Goal: Task Accomplishment & Management: Use online tool/utility

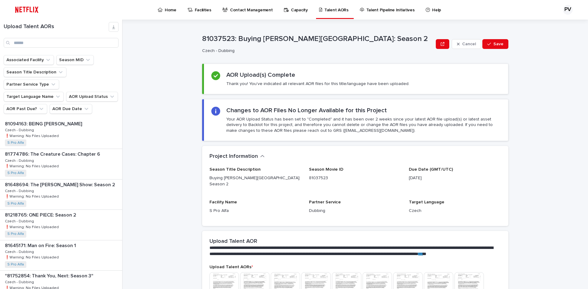
click at [168, 9] on p "Home" at bounding box center [171, 6] width 12 height 13
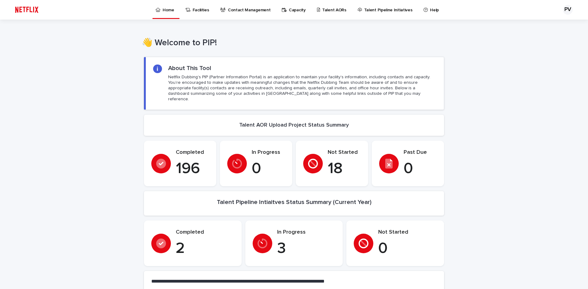
click at [329, 10] on p "Talent AORs" at bounding box center [334, 6] width 24 height 13
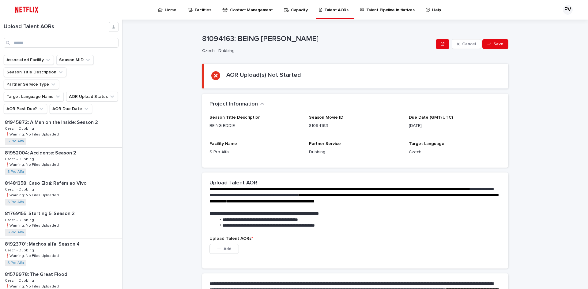
scroll to position [276, 0]
click at [75, 178] on div "81769155: Starting 5: Season 2 81769155: Starting 5: Season 2 Czech - Dubbing C…" at bounding box center [61, 193] width 122 height 30
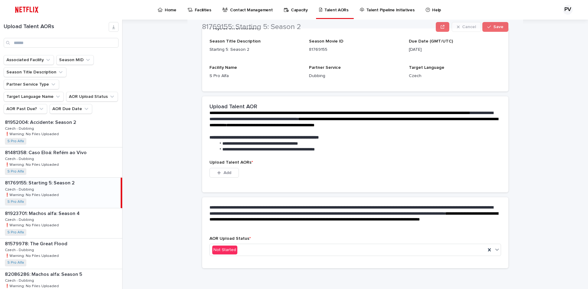
scroll to position [78, 0]
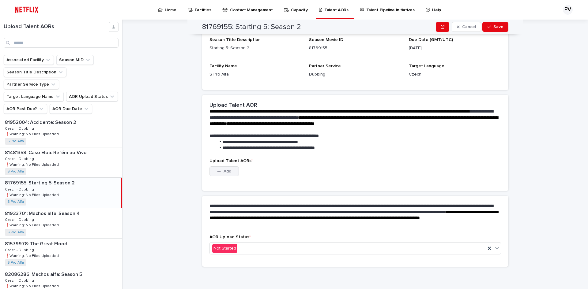
click at [217, 171] on icon "button" at bounding box center [219, 171] width 4 height 4
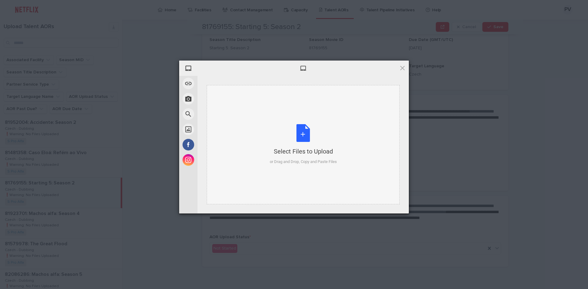
click at [297, 130] on div "Select Files to Upload or Drag and Drop, Copy and Paste Files" at bounding box center [303, 144] width 67 height 41
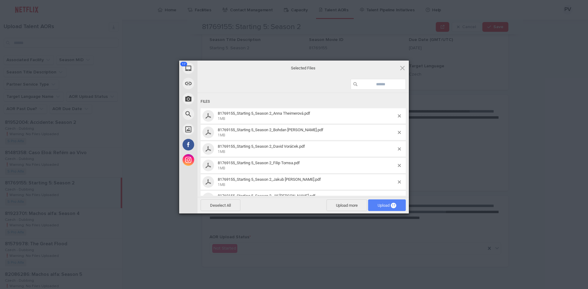
click at [381, 203] on span "Upload 17" at bounding box center [387, 205] width 19 height 5
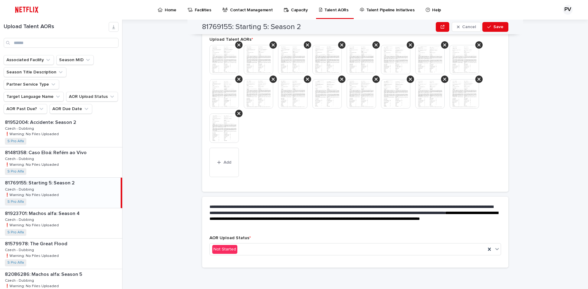
scroll to position [170, 0]
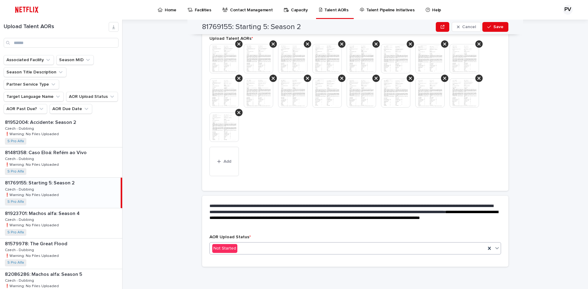
click at [290, 248] on div "Not Started" at bounding box center [348, 249] width 276 height 10
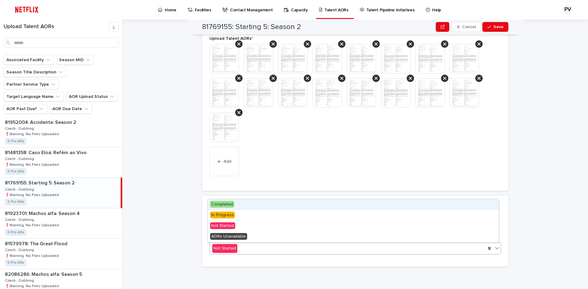
click at [227, 203] on span "Completed" at bounding box center [222, 204] width 24 height 7
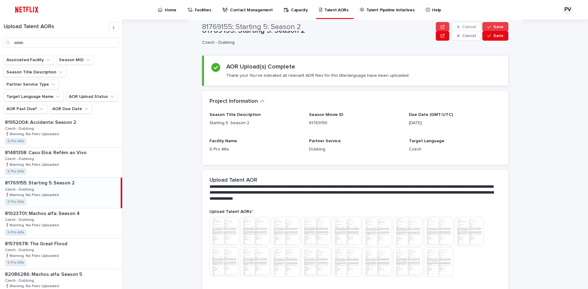
scroll to position [0, 0]
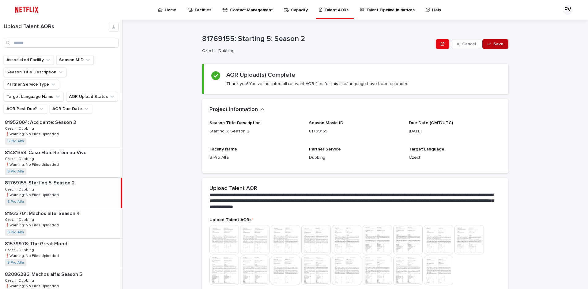
click at [498, 43] on span "Save" at bounding box center [498, 44] width 10 height 4
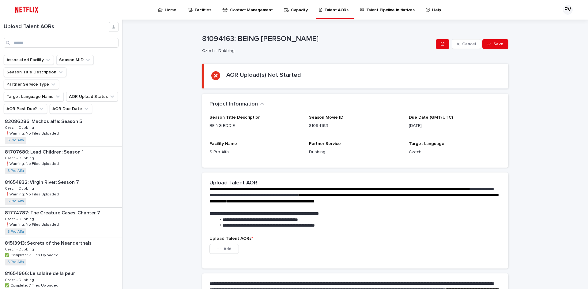
scroll to position [459, 0]
click at [168, 9] on p "Home" at bounding box center [171, 6] width 12 height 13
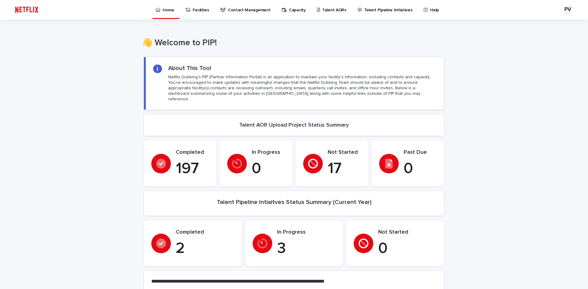
click at [332, 10] on p "Talent AORs" at bounding box center [334, 6] width 24 height 13
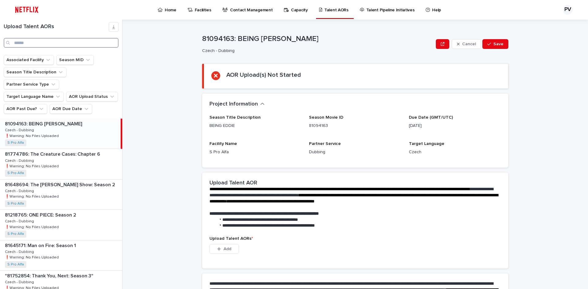
click at [55, 41] on input "Search" at bounding box center [61, 43] width 115 height 10
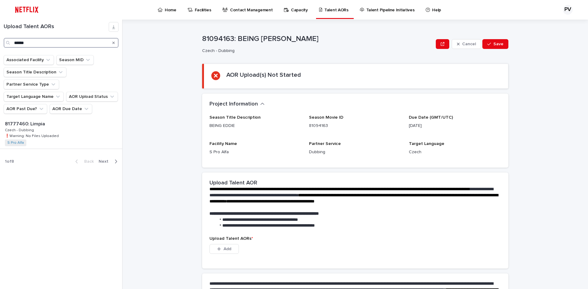
type input "******"
click at [62, 123] on div "81777460: Limpia 81777460: Limpia Czech - Dubbing Czech - Dubbing ❗️Warning: No…" at bounding box center [60, 134] width 121 height 30
click at [63, 119] on div "81777460: Limpia 81777460: Limpia Czech - Dubbing Czech - Dubbing ❗️Warning: No…" at bounding box center [60, 134] width 121 height 30
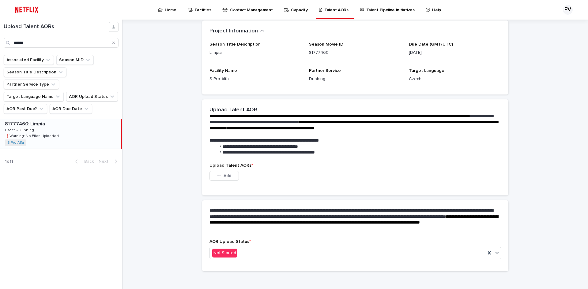
scroll to position [78, 0]
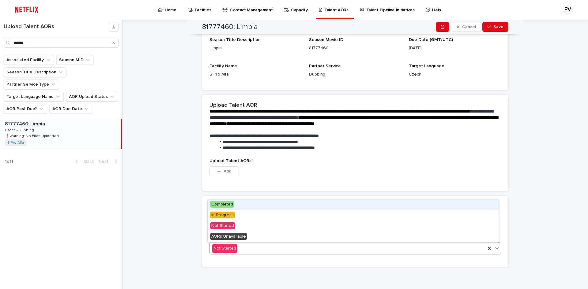
click at [250, 247] on div "Not Started" at bounding box center [348, 249] width 276 height 10
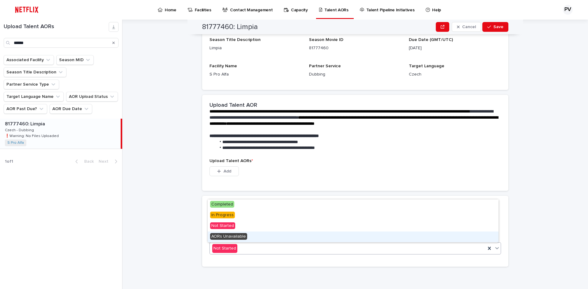
click at [236, 236] on span "AORs Unavailable" at bounding box center [228, 236] width 37 height 7
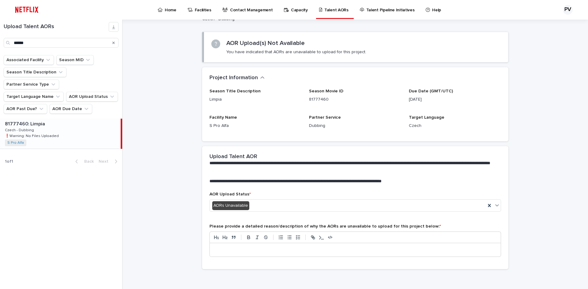
scroll to position [34, 0]
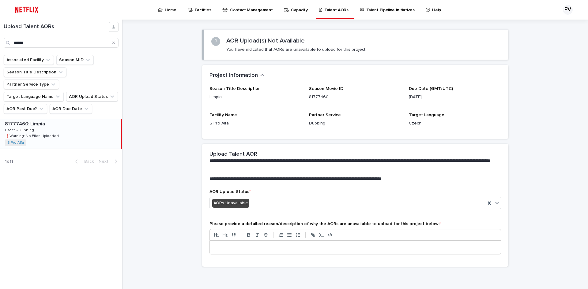
click at [218, 247] on p at bounding box center [355, 248] width 282 height 6
drag, startPoint x: 35, startPoint y: 41, endPoint x: 6, endPoint y: 43, distance: 29.8
click at [6, 43] on div "******" at bounding box center [61, 43] width 115 height 10
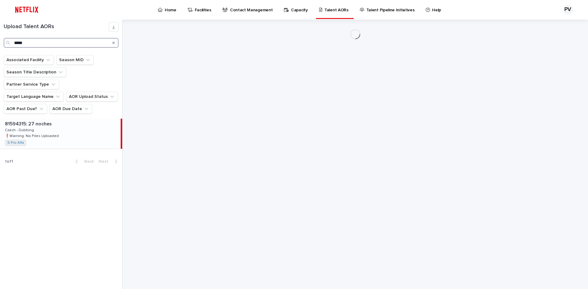
type input "*****"
click at [50, 120] on p "81594315: 27 noches" at bounding box center [29, 123] width 48 height 7
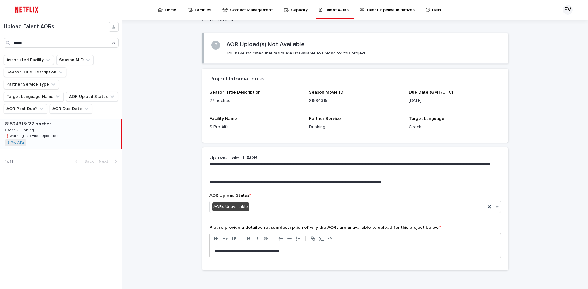
scroll to position [34, 0]
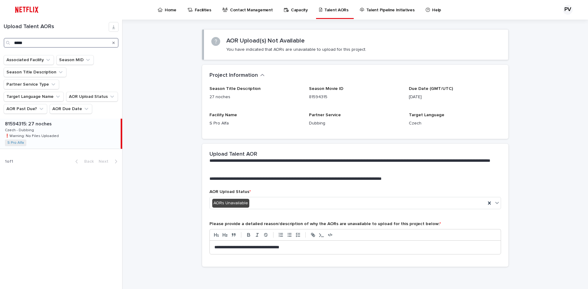
click at [35, 41] on input "*****" at bounding box center [61, 43] width 115 height 10
drag, startPoint x: 33, startPoint y: 42, endPoint x: 0, endPoint y: 43, distance: 33.1
click at [0, 43] on div "Upload Talent AORs *****" at bounding box center [61, 35] width 122 height 26
